Goal: Information Seeking & Learning: Learn about a topic

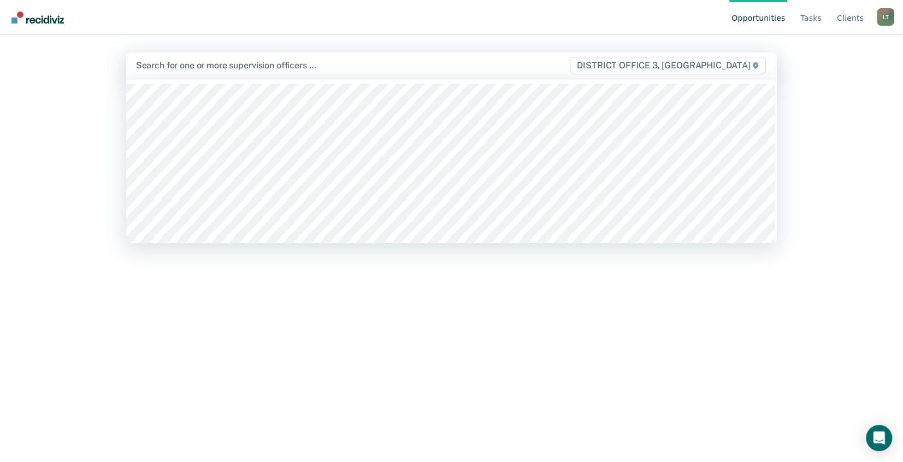
click at [146, 63] on div at bounding box center [352, 65] width 433 height 13
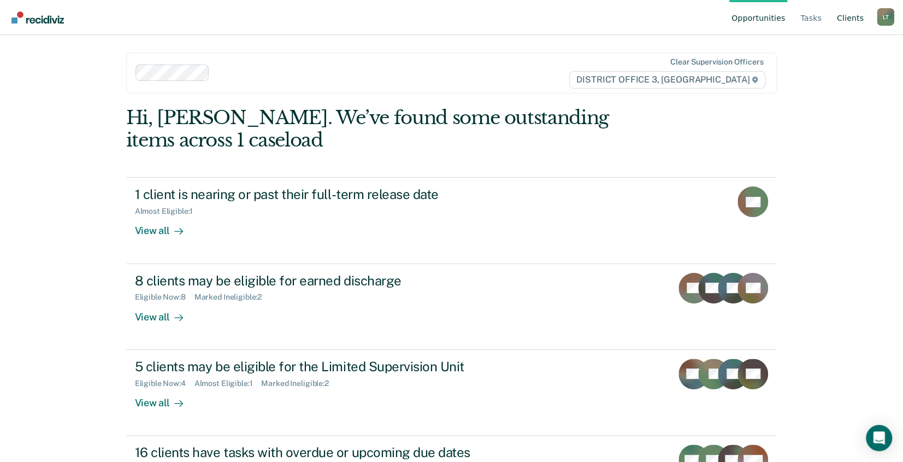
click at [851, 17] on link "Client s" at bounding box center [850, 17] width 31 height 35
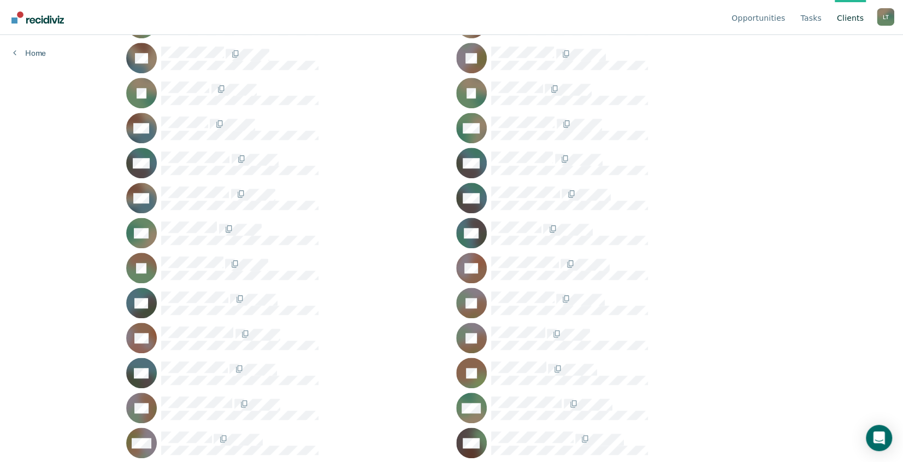
scroll to position [546, 0]
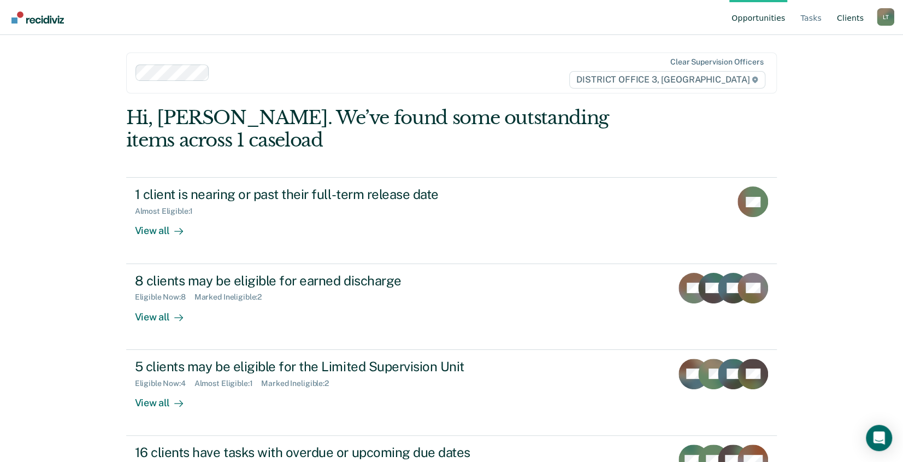
click at [848, 19] on link "Client s" at bounding box center [850, 17] width 31 height 35
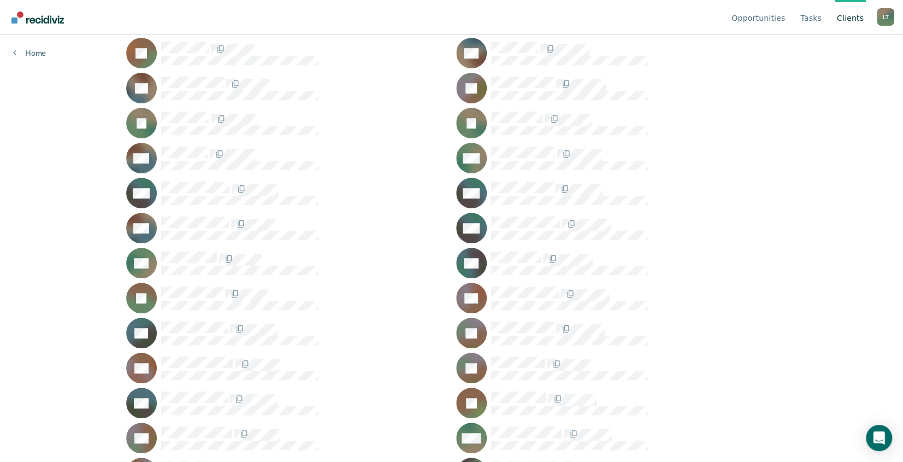
scroll to position [551, 0]
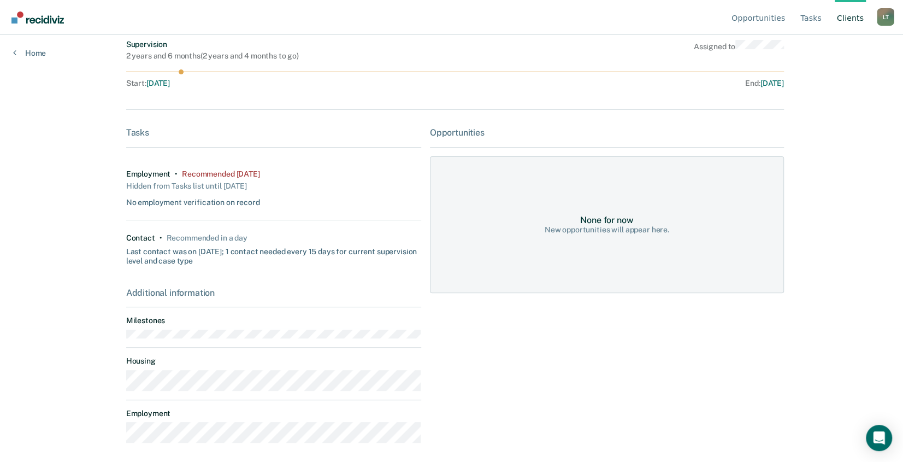
scroll to position [135, 0]
click at [211, 171] on div "Recommended 2 months ago" at bounding box center [221, 171] width 78 height 9
click at [132, 169] on div "Employment" at bounding box center [148, 171] width 45 height 9
click at [146, 185] on div "Hidden from Tasks list until 9/26/25" at bounding box center [186, 183] width 121 height 15
